Goal: Transaction & Acquisition: Purchase product/service

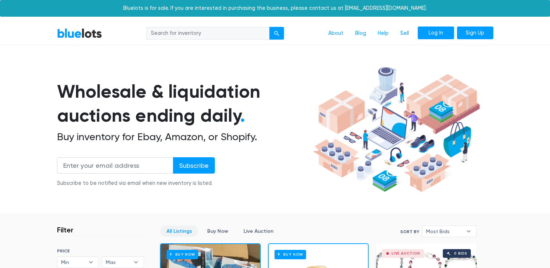
click at [441, 29] on link "Log In" at bounding box center [436, 33] width 36 height 13
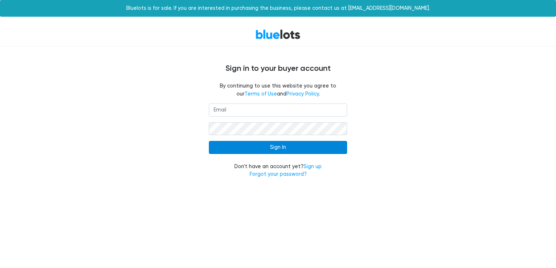
type input "mickeycrowley@yahoo.com"
click at [276, 144] on input "Sign In" at bounding box center [278, 147] width 138 height 13
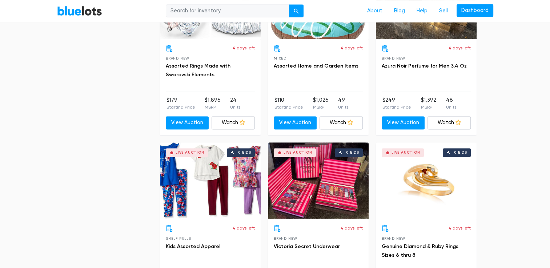
scroll to position [1237, 0]
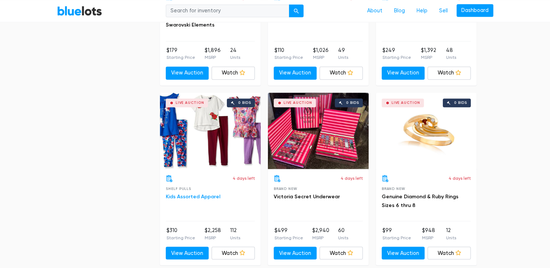
click at [196, 194] on link "Kids Assorted Apparel" at bounding box center [193, 197] width 55 height 6
